Goal: Task Accomplishment & Management: Manage account settings

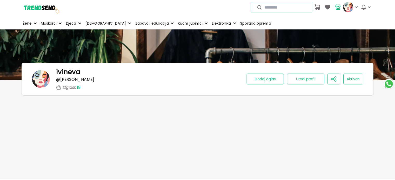
scroll to position [78, 0]
